Goal: Task Accomplishment & Management: Manage account settings

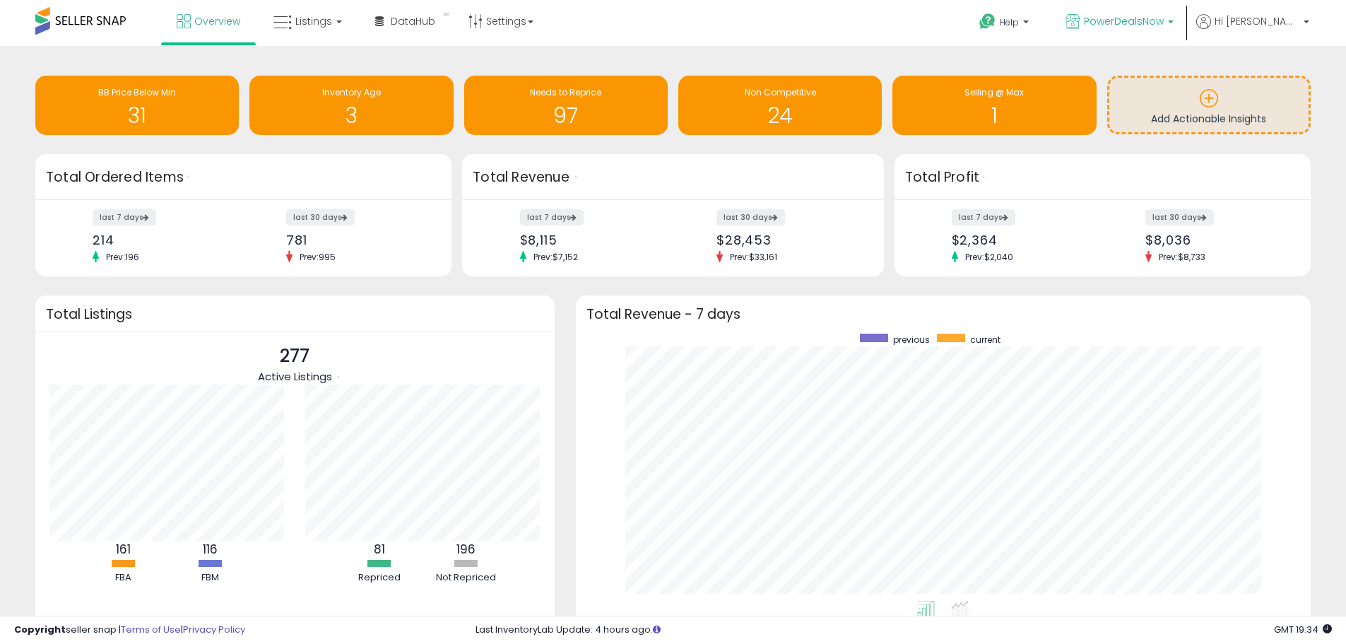
click at [1174, 18] on p "PowerDealsNow" at bounding box center [1119, 23] width 108 height 18
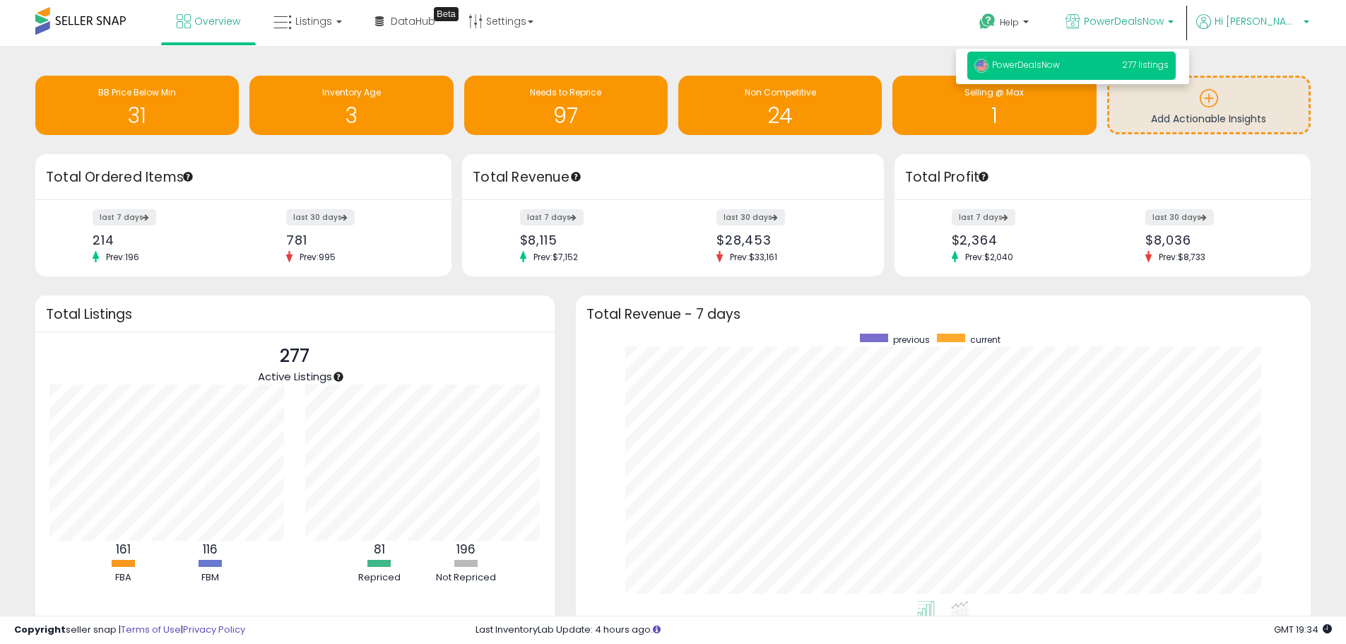
click at [1296, 23] on span "Hi [PERSON_NAME]" at bounding box center [1257, 21] width 85 height 14
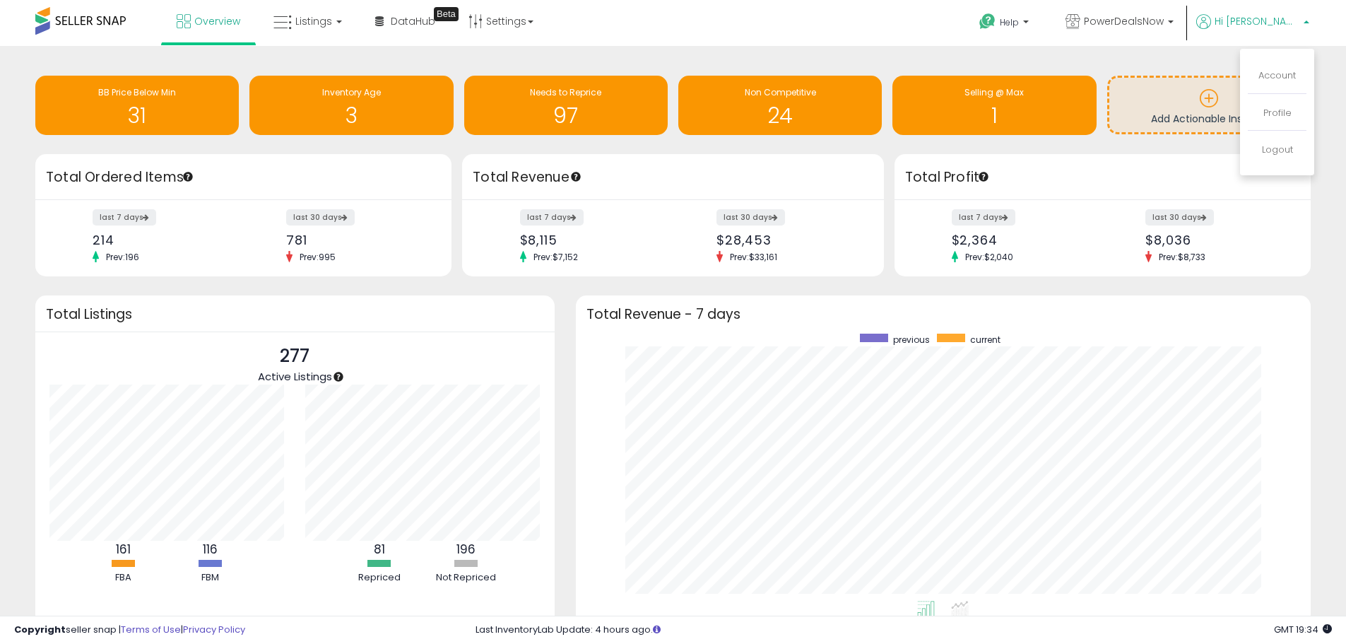
click at [1279, 90] on li "Account" at bounding box center [1277, 76] width 59 height 35
click at [1284, 79] on link "Account" at bounding box center [1276, 75] width 37 height 13
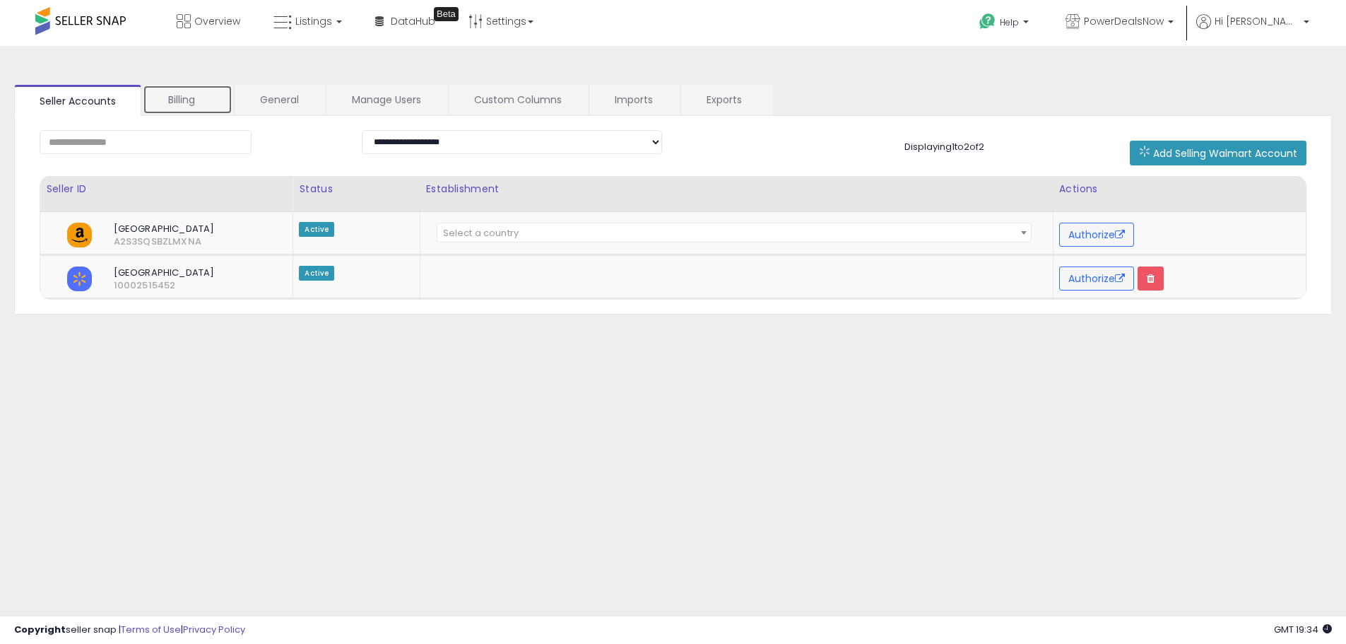
click at [196, 99] on link "Billing" at bounding box center [188, 100] width 90 height 30
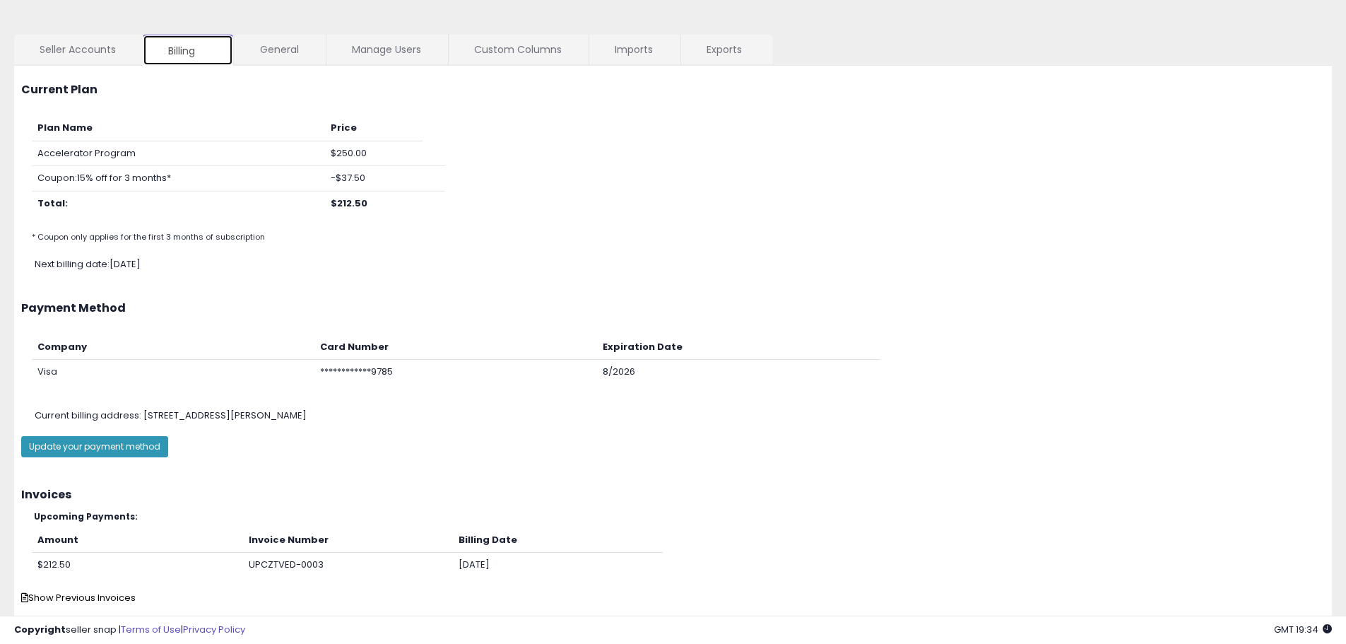
scroll to position [116, 0]
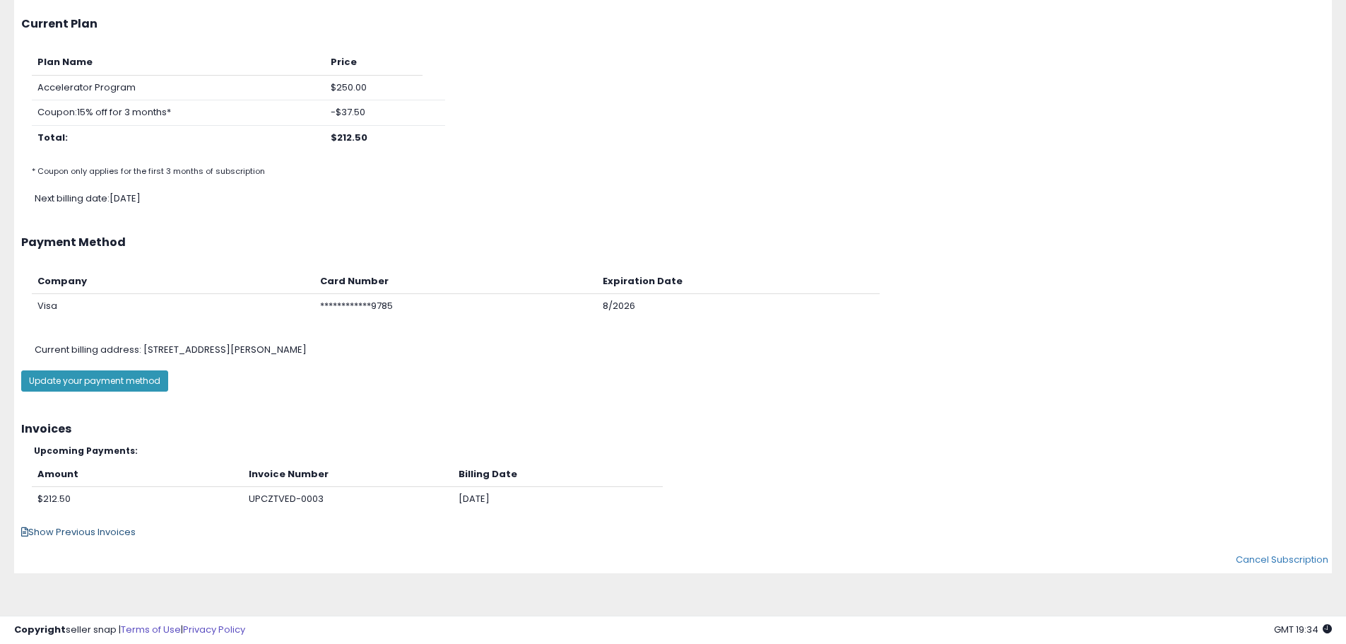
click at [78, 530] on span "Show Previous Invoices" at bounding box center [78, 531] width 114 height 13
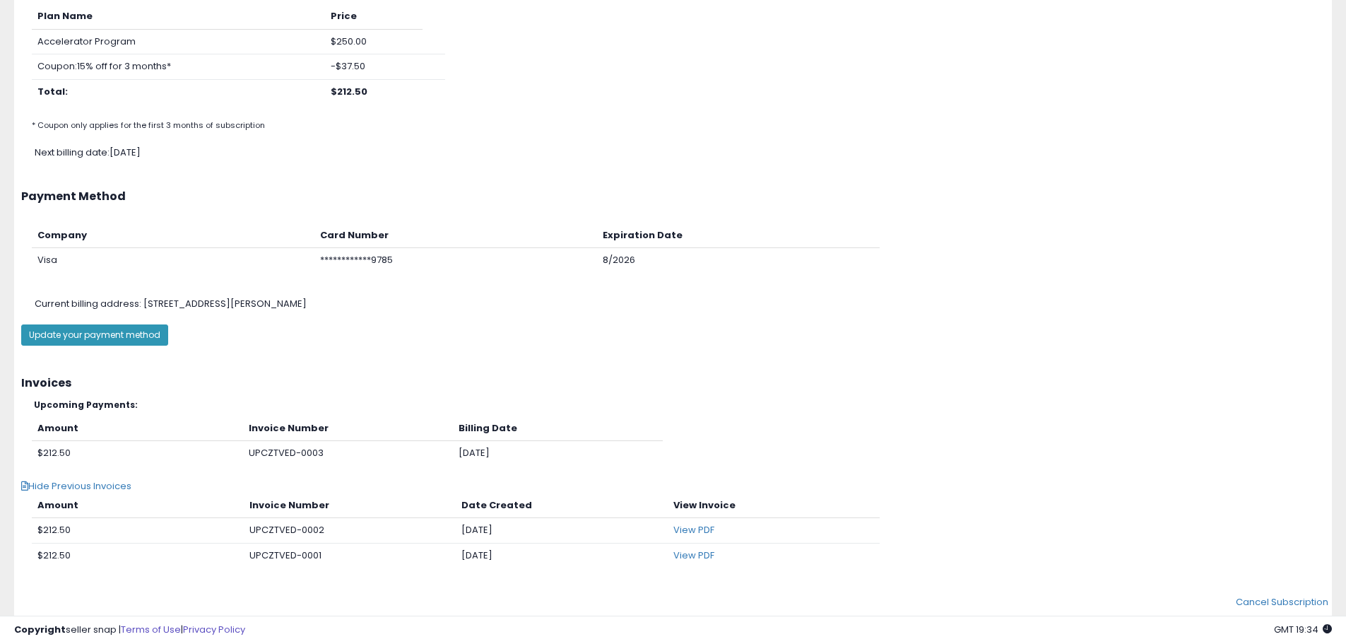
scroll to position [205, 0]
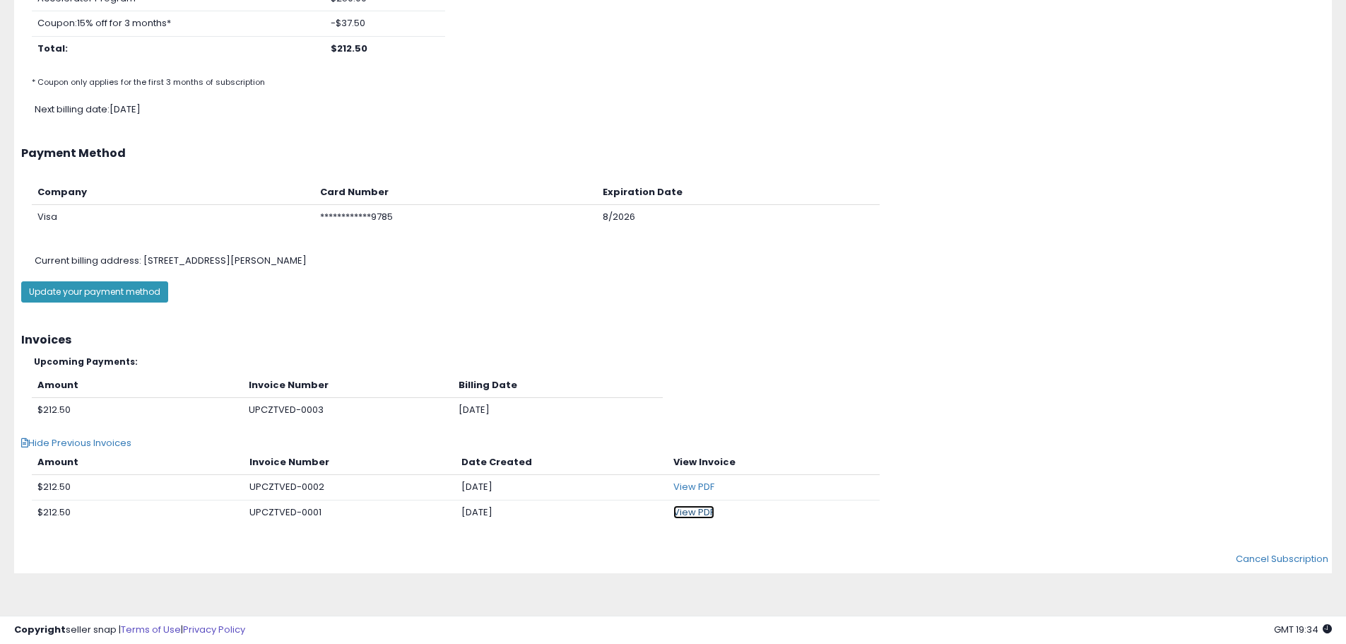
click at [695, 511] on link "View PDF" at bounding box center [693, 511] width 41 height 13
click at [691, 484] on link "View PDF" at bounding box center [693, 486] width 41 height 13
click at [625, 49] on div "Plan Name Price Accelerator Program $250.00 Coupon: 15% off for 3 months* -$37.…" at bounding box center [673, 26] width 1325 height 131
